Goal: Check status: Check status

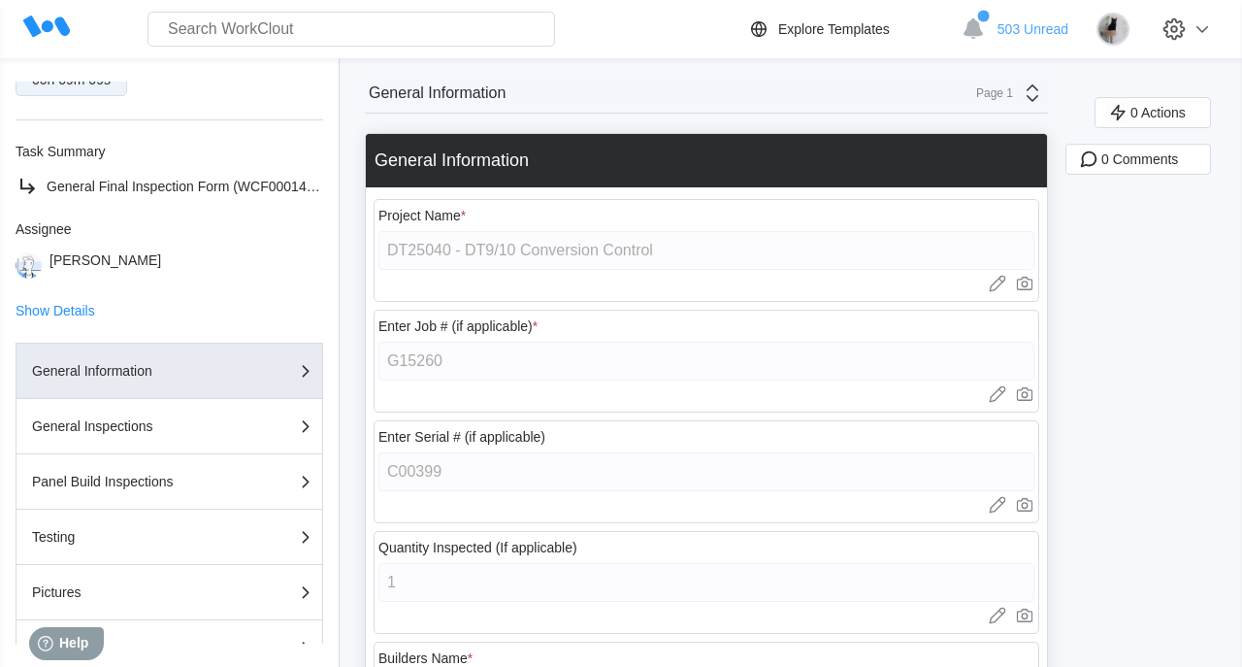
scroll to position [345, 0]
